Goal: Task Accomplishment & Management: Use online tool/utility

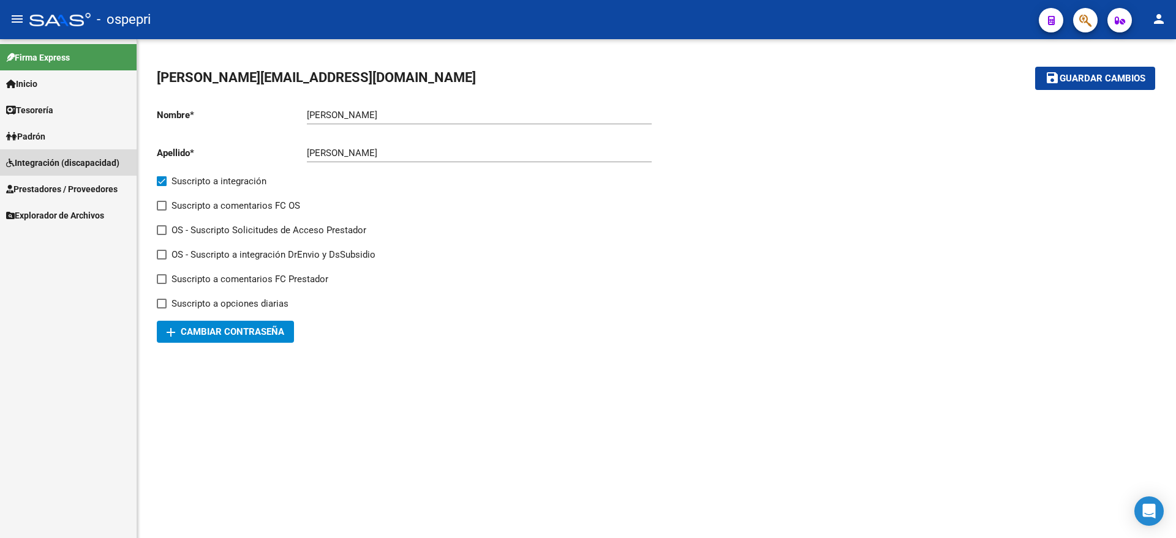
click at [77, 159] on span "Integración (discapacidad)" at bounding box center [62, 162] width 113 height 13
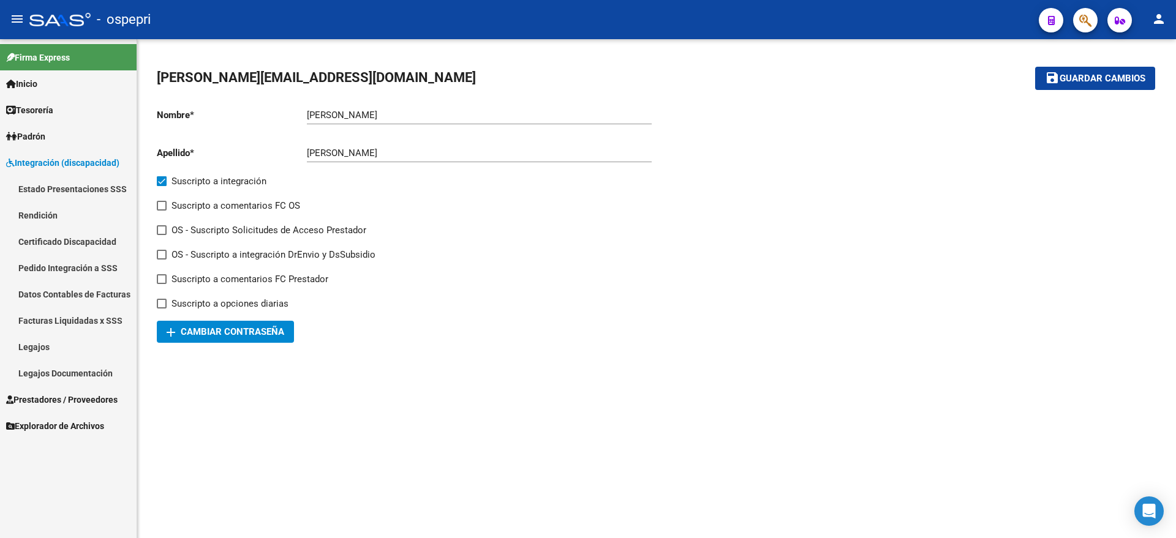
click at [67, 265] on link "Pedido Integración a SSS" at bounding box center [68, 268] width 137 height 26
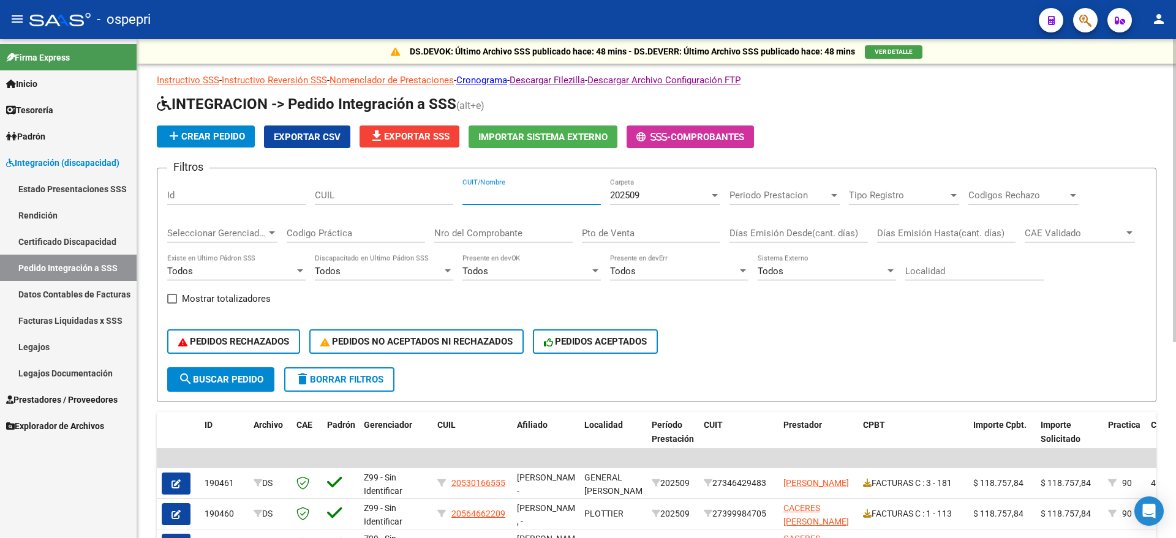
click at [507, 195] on input "CUIT/Nombre" at bounding box center [531, 195] width 138 height 11
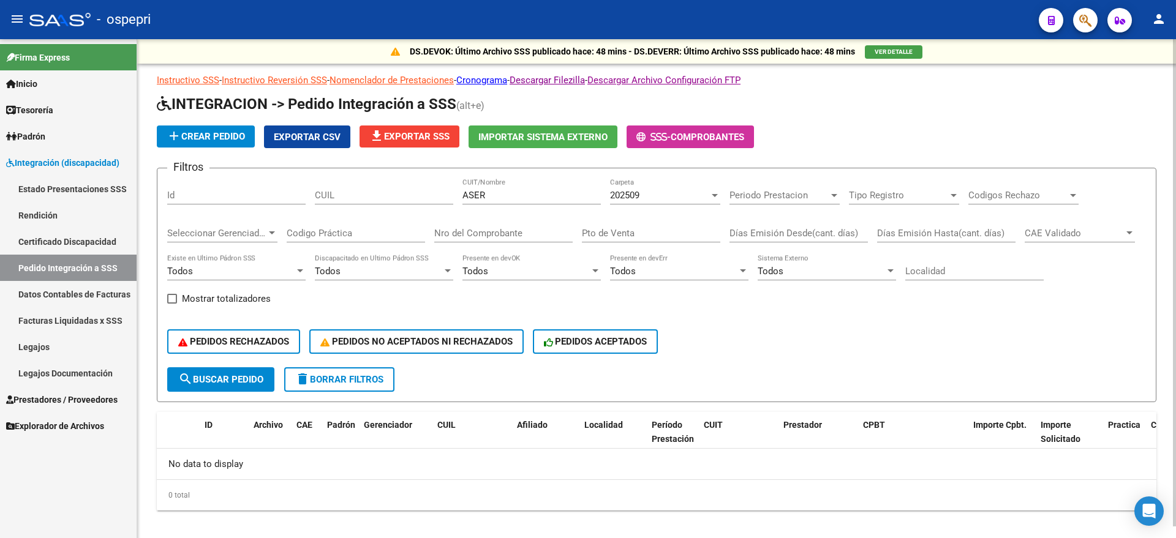
click at [974, 137] on div "add Crear Pedido Exportar CSV file_download Exportar SSS Importar Sistema Exter…" at bounding box center [657, 137] width 1000 height 23
click at [622, 185] on div "202509 Carpeta" at bounding box center [665, 191] width 110 height 26
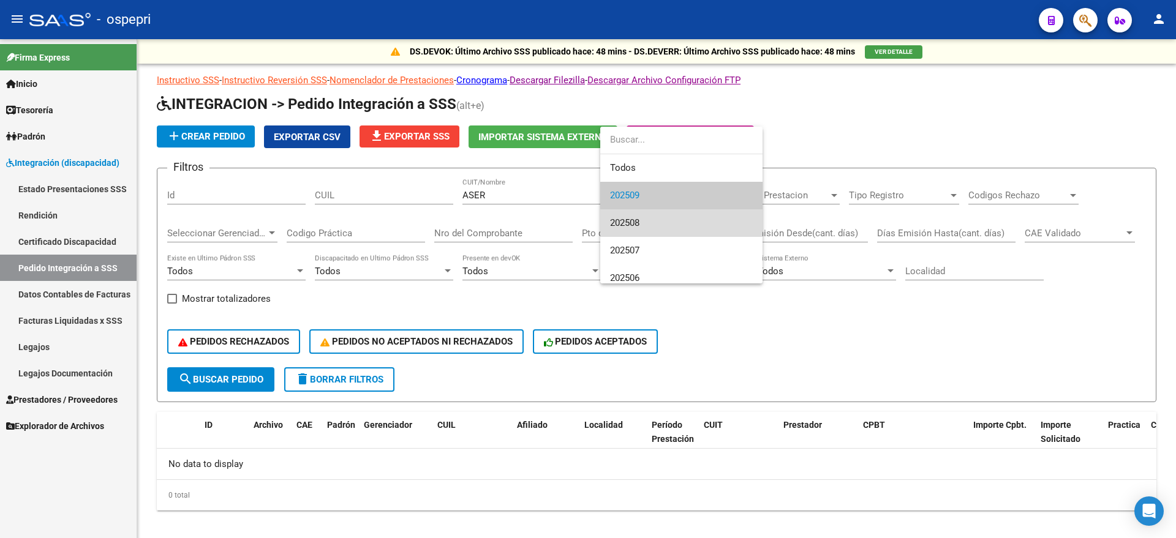
click at [637, 216] on span "202508" at bounding box center [681, 223] width 143 height 28
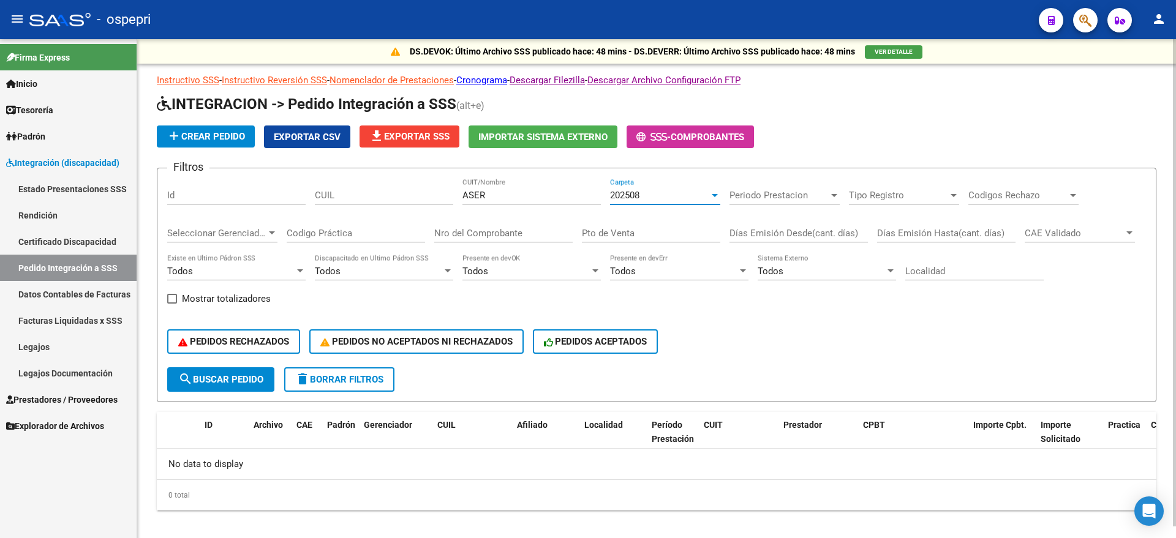
click at [652, 202] on div "202508 Carpeta" at bounding box center [665, 191] width 110 height 26
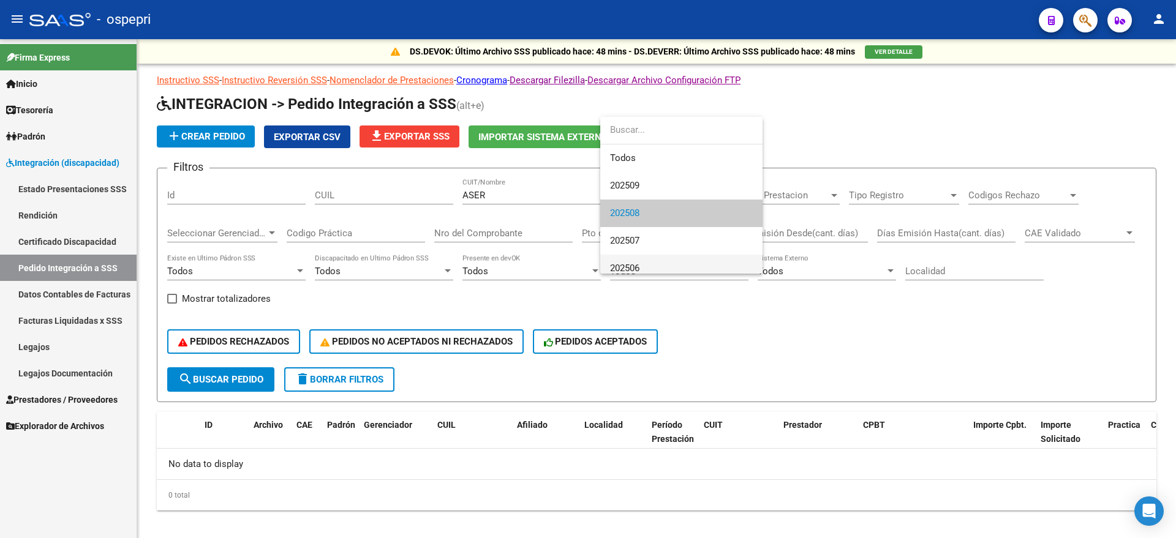
scroll to position [18, 0]
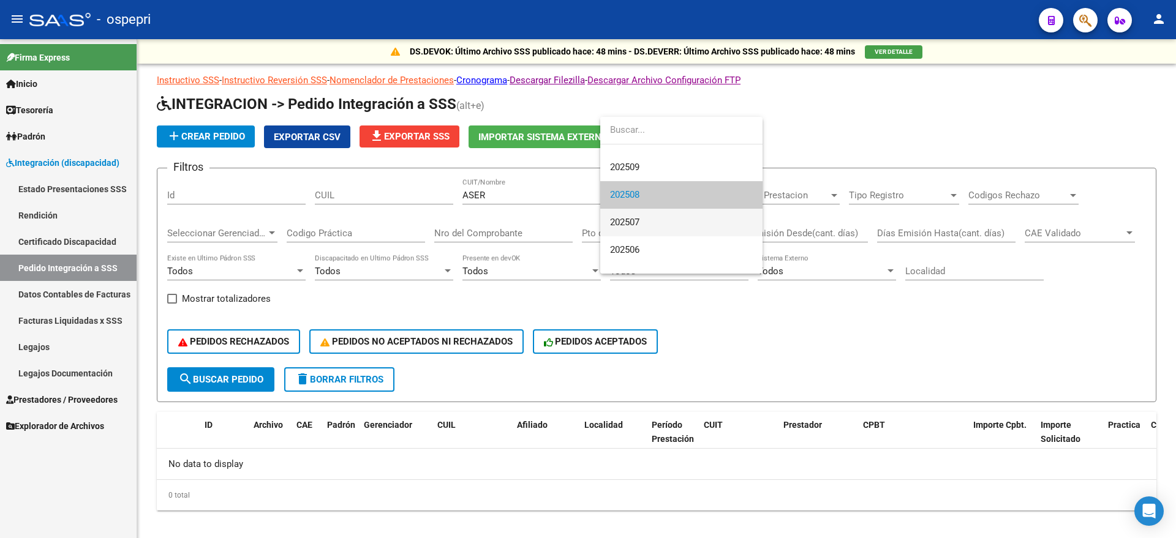
click at [644, 224] on span "202507" at bounding box center [681, 223] width 143 height 28
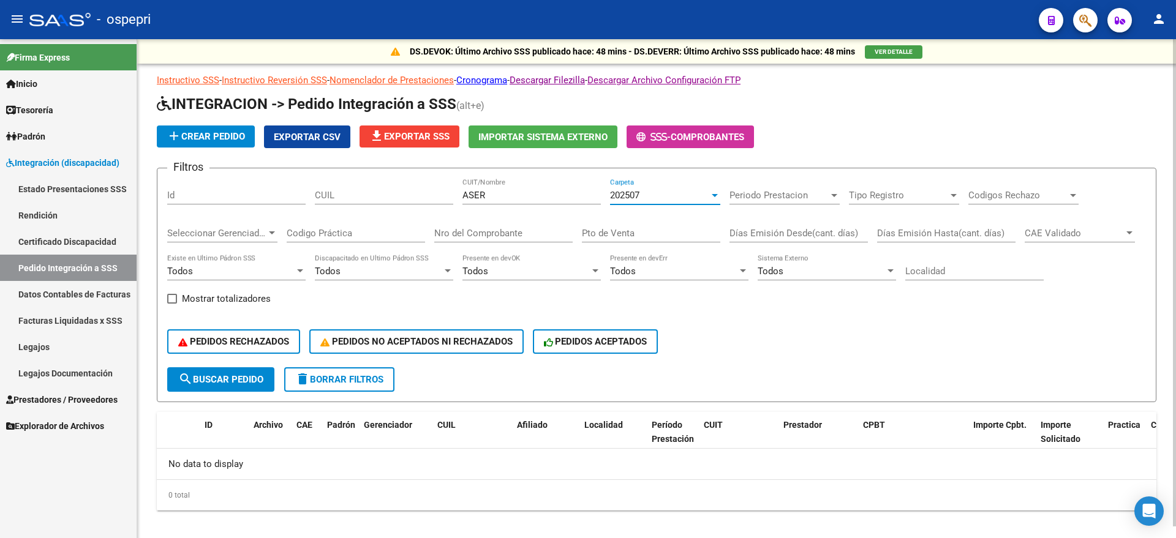
click at [647, 189] on div "202507 Carpeta" at bounding box center [665, 191] width 110 height 26
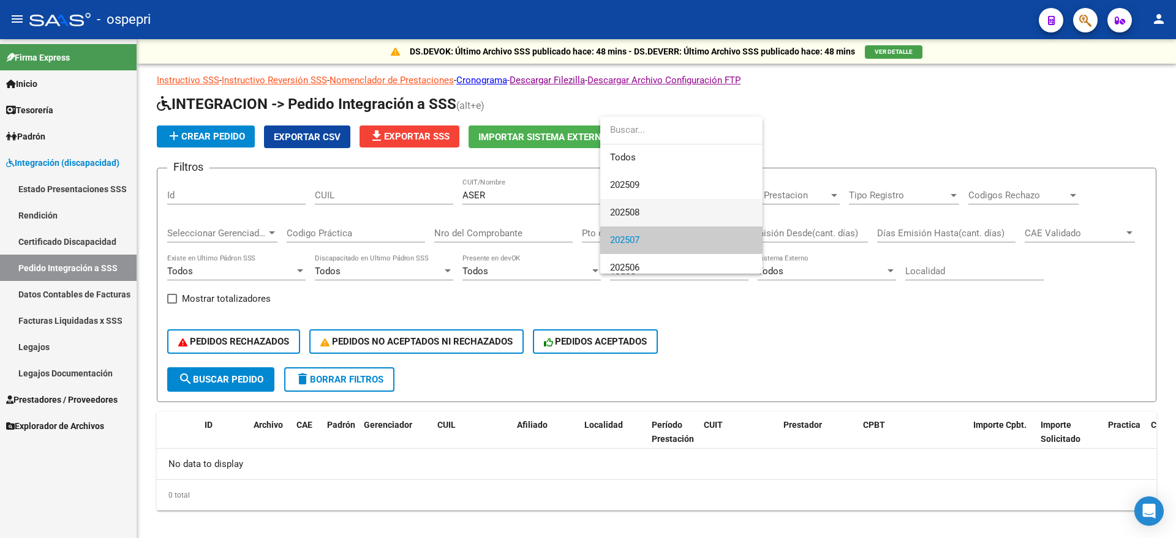
scroll to position [0, 0]
click at [652, 151] on span "Todos" at bounding box center [681, 159] width 143 height 28
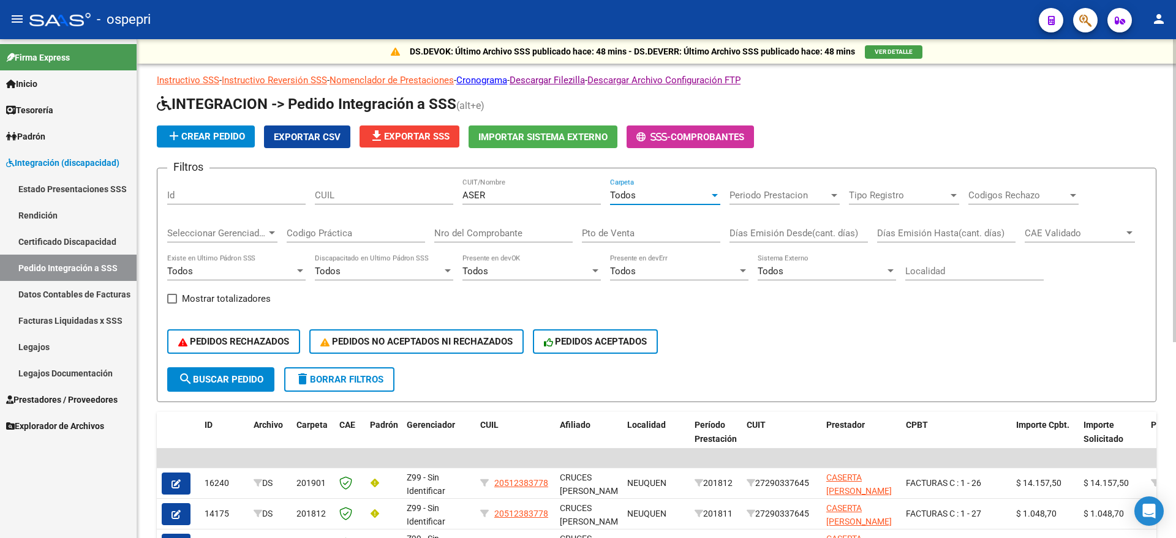
click at [521, 197] on input "ASER" at bounding box center [531, 195] width 138 height 11
type input "A"
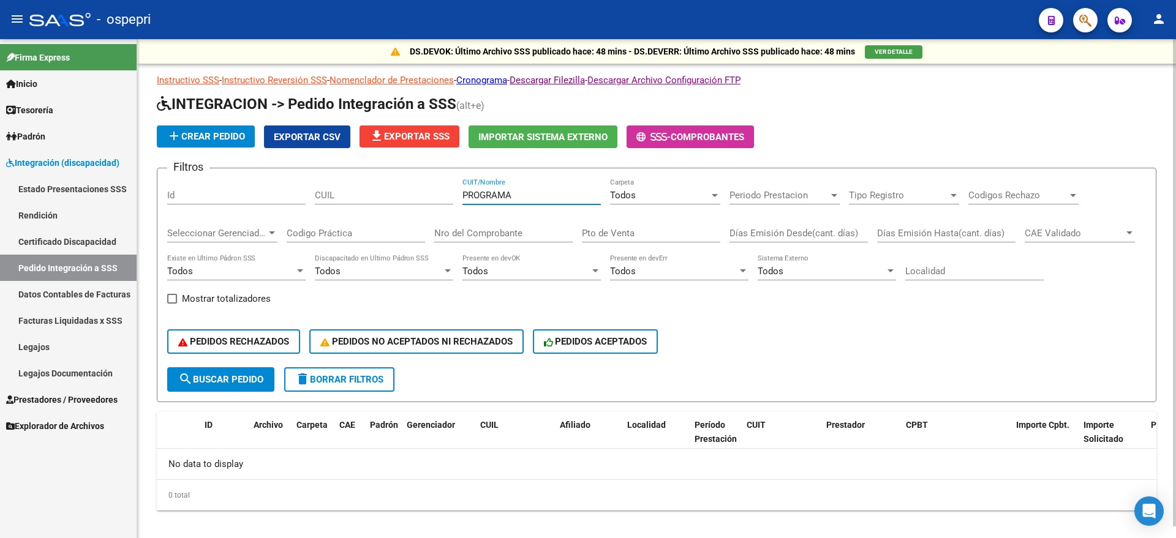
scroll to position [12, 0]
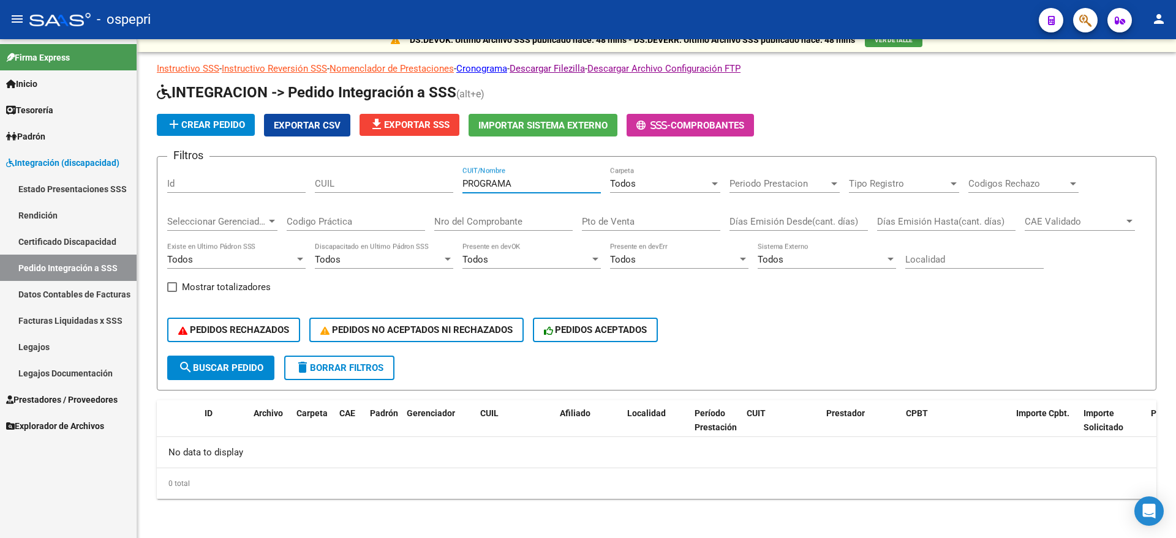
type input "PROGRAMA"
